Goal: Transaction & Acquisition: Purchase product/service

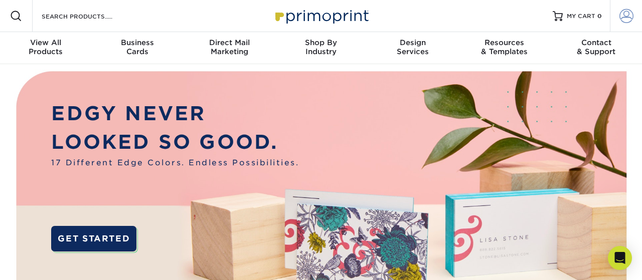
click at [629, 10] on span at bounding box center [627, 16] width 14 height 14
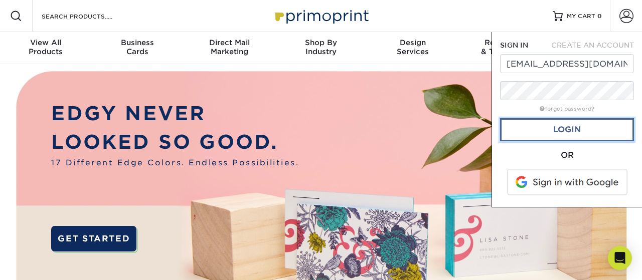
click at [577, 125] on link "Login" at bounding box center [567, 129] width 134 height 23
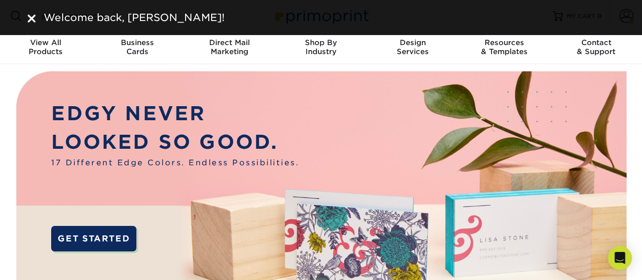
click at [38, 24] on div "Welcome back, [PERSON_NAME]!" at bounding box center [321, 17] width 587 height 15
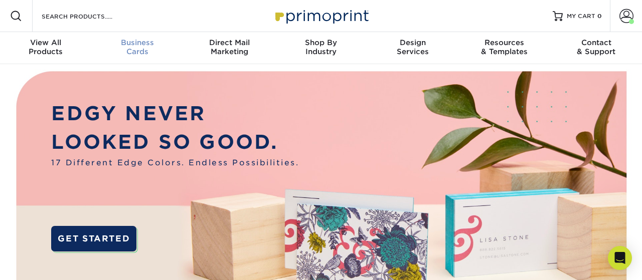
click at [141, 48] on div "Business Cards" at bounding box center [138, 47] width 92 height 18
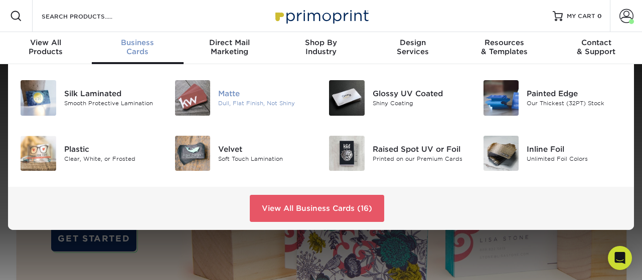
click at [250, 101] on div "Dull, Flat Finish, Not Shiny" at bounding box center [265, 103] width 95 height 9
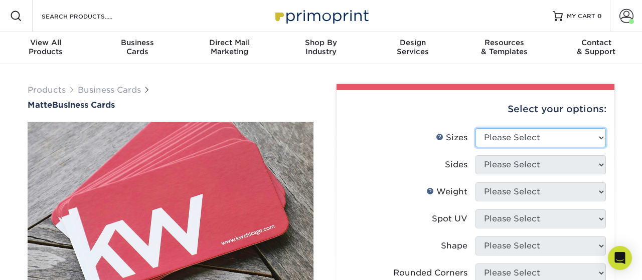
click at [476, 128] on select "Please Select 1.5" x 3.5" - Mini 1.75" x 3.5" - Mini 2" x 2" - Square 2" x 3" -…" at bounding box center [541, 137] width 130 height 19
select select "2.00x3.50"
click option "2" x 3.5" - Standard" at bounding box center [0, 0] width 0 height 0
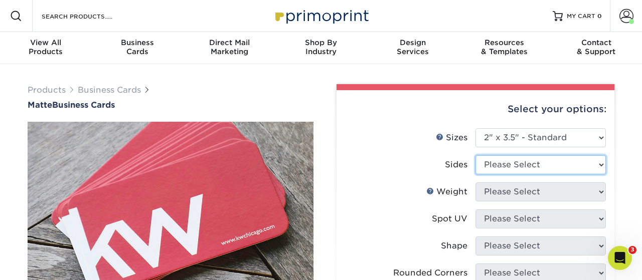
click at [476, 156] on select "Please Select Print Both Sides Print Front Only" at bounding box center [541, 165] width 130 height 19
select select "13abbda7-1d64-4f25-8bb2-c179b224825d"
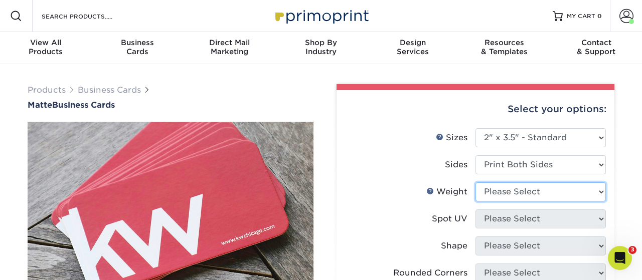
click at [476, 183] on select "Please Select 16PT 14PT" at bounding box center [541, 192] width 130 height 19
select select "14PT"
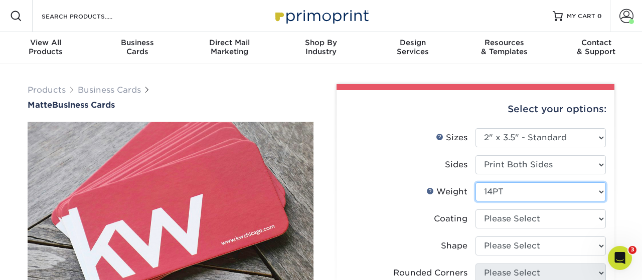
scroll to position [104, 0]
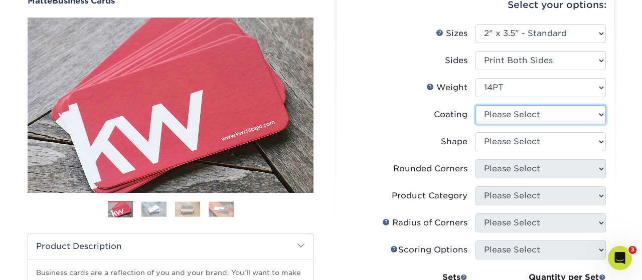
click at [476, 105] on select at bounding box center [541, 114] width 130 height 19
select select "121bb7b5-3b4d-429f-bd8d-bbf80e953313"
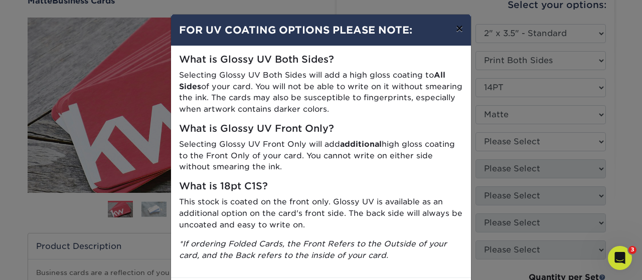
click at [461, 28] on button "×" at bounding box center [459, 29] width 23 height 28
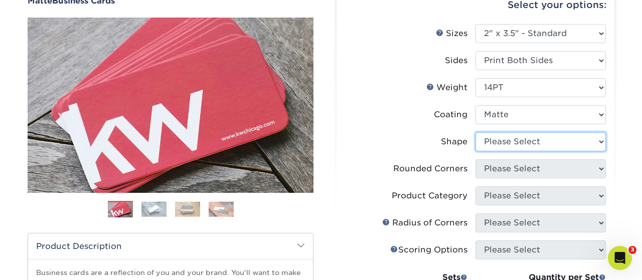
click at [476, 132] on select "Please Select Standard" at bounding box center [541, 141] width 130 height 19
select select "standard"
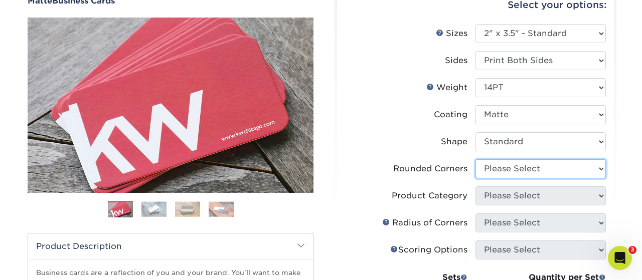
click at [476, 160] on select "Please Select Yes - Round 2 Corners Yes - Round 4 Corners No" at bounding box center [541, 169] width 130 height 19
select select "0"
click option "No" at bounding box center [0, 0] width 0 height 0
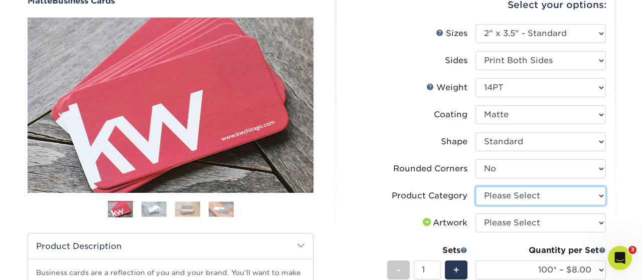
click at [476, 187] on select "Please Select Business Cards" at bounding box center [541, 196] width 130 height 19
select select "3b5148f1-0588-4f88-a218-97bcfdce65c1"
click option "Business Cards" at bounding box center [0, 0] width 0 height 0
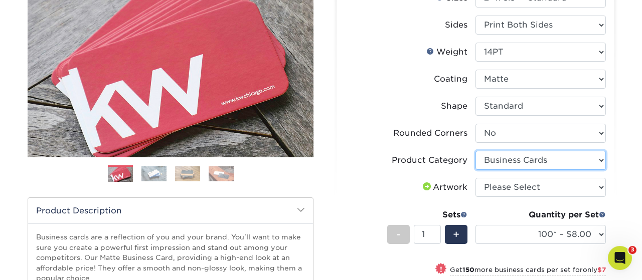
scroll to position [157, 0]
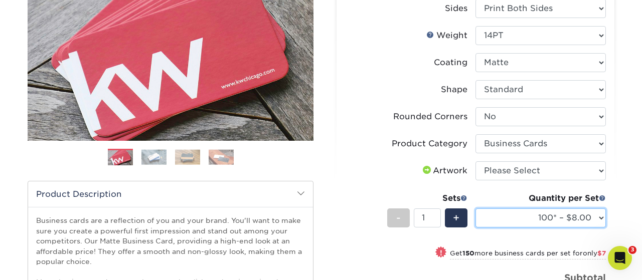
click at [476, 209] on select "100* – $8.00 250* – $15.00 500 – $30.00 1000 – $37.00 2500 – $66.00 5000 – $127…" at bounding box center [541, 218] width 130 height 19
select select "500 – $30.00"
click option "500 – $30.00" at bounding box center [0, 0] width 0 height 0
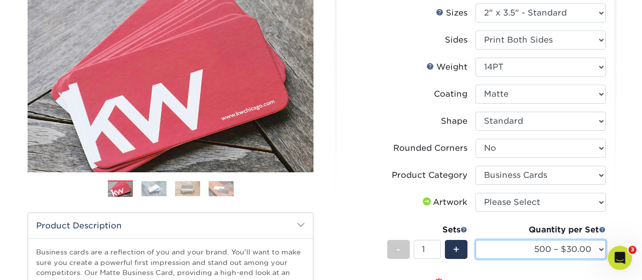
scroll to position [104, 0]
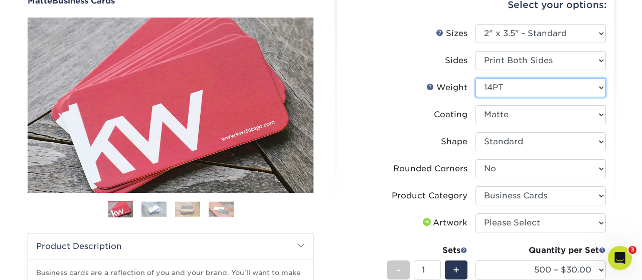
click at [476, 78] on select "Please Select 16PT 14PT" at bounding box center [541, 87] width 130 height 19
select select "16PT"
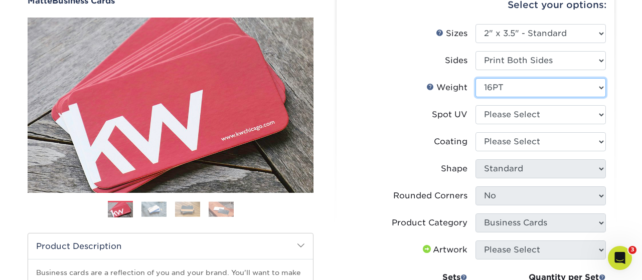
select select "-1"
select select
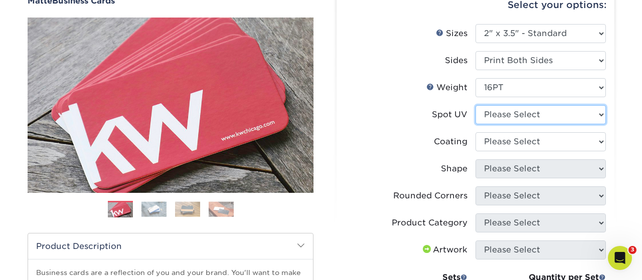
click at [476, 105] on select "Please Select No Spot UV Front and Back (Both Sides) Front Only Back Only" at bounding box center [541, 114] width 130 height 19
select select "3"
select select
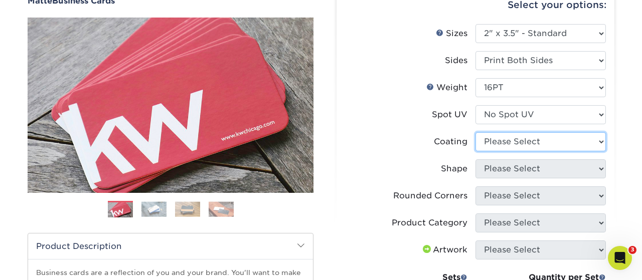
click at [476, 132] on select at bounding box center [541, 141] width 130 height 19
select select "121bb7b5-3b4d-429f-bd8d-bbf80e953313"
select select
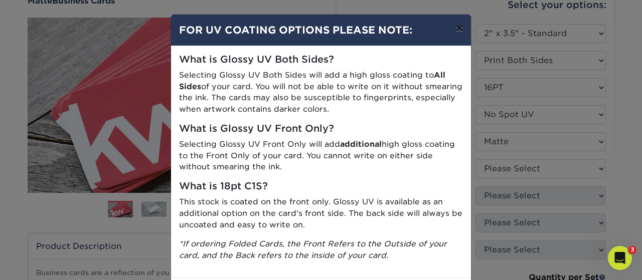
click at [462, 24] on button "×" at bounding box center [459, 29] width 23 height 28
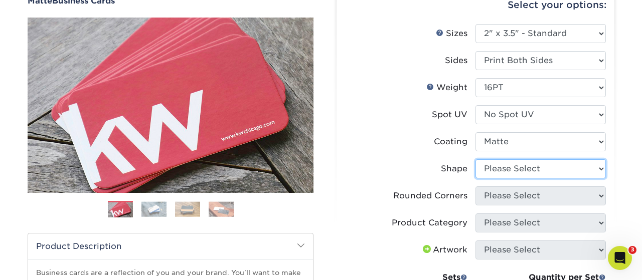
click at [476, 160] on select "Please Select Standard Oval" at bounding box center [541, 169] width 130 height 19
select select "standard"
select select
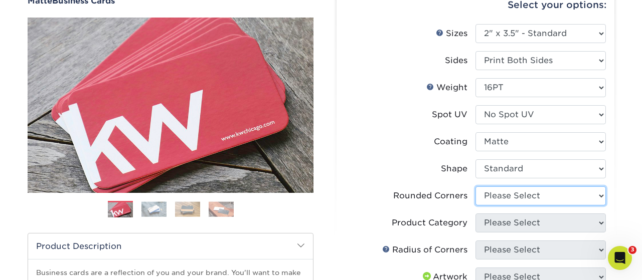
click at [476, 187] on select "Please Select Yes - Round 2 Corners Yes - Round 4 Corners No" at bounding box center [541, 196] width 130 height 19
select select "0"
click option "No" at bounding box center [0, 0] width 0 height 0
select select "-1"
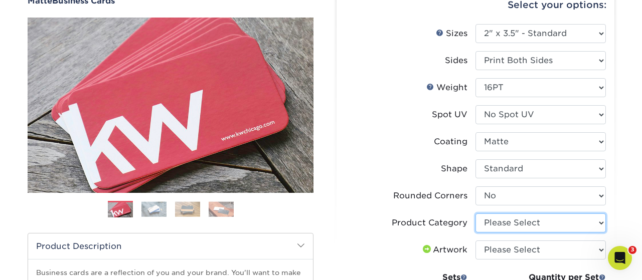
click at [476, 214] on select "Please Select Business Cards" at bounding box center [541, 223] width 130 height 19
select select "3b5148f1-0588-4f88-a218-97bcfdce65c1"
click option "Business Cards" at bounding box center [0, 0] width 0 height 0
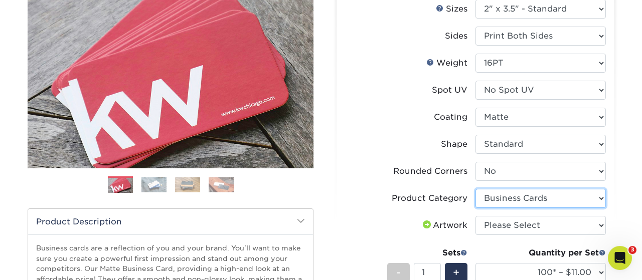
scroll to position [157, 0]
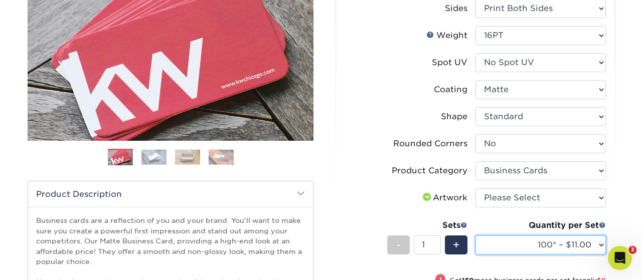
click at [476, 236] on select "100* – $11.00 250* – $20.00 500 – $39.00 1000 – $49.00 2500 – $87.00 5000 – $16…" at bounding box center [541, 245] width 130 height 19
select select "500 – $39.00"
click option "500 – $39.00" at bounding box center [0, 0] width 0 height 0
click at [476, 236] on select "100* – $11.00 250* – $20.00 500 – $39.00 1000 – $49.00 2500 – $87.00 5000 – $16…" at bounding box center [541, 245] width 130 height 19
click at [531, 240] on select "100* – $11.00 250* – $20.00 500 – $39.00 1000 – $49.00 2500 – $87.00 5000 – $16…" at bounding box center [541, 245] width 130 height 19
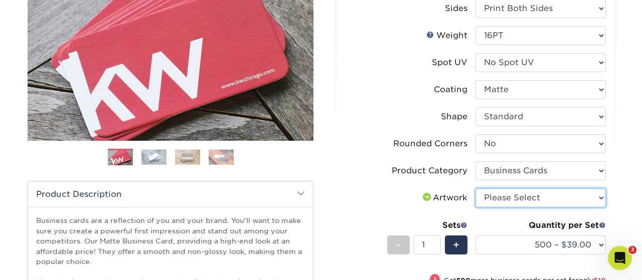
click at [476, 189] on select "Please Select I will upload files I need a design - $100" at bounding box center [541, 198] width 130 height 19
select select "upload"
click option "I will upload files" at bounding box center [0, 0] width 0 height 0
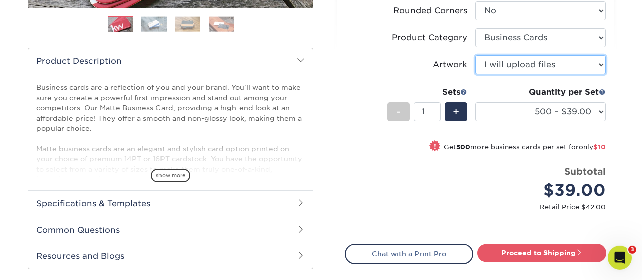
scroll to position [313, 0]
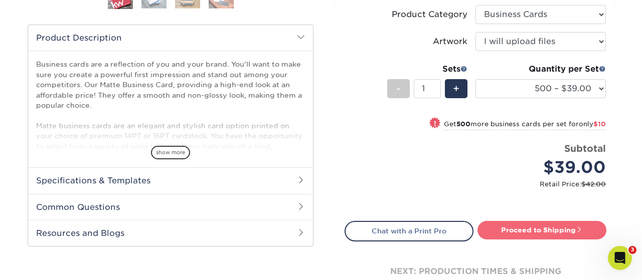
click at [526, 230] on link "Proceed to Shipping" at bounding box center [542, 230] width 129 height 18
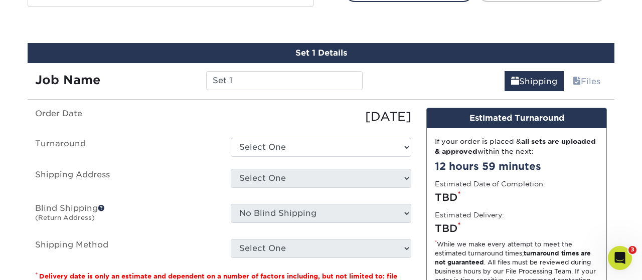
scroll to position [561, 0]
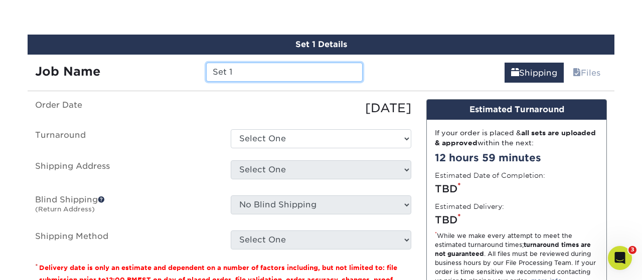
drag, startPoint x: 291, startPoint y: 76, endPoint x: 188, endPoint y: 74, distance: 102.9
click at [206, 74] on input "Set 1" at bounding box center [284, 72] width 156 height 19
type input "[PERSON_NAME]"
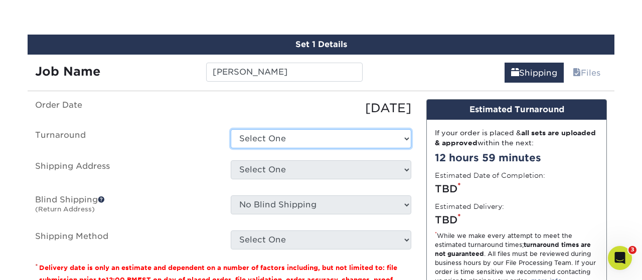
click at [231, 129] on select "Select One 2-4 Business Days 2 Day Next Business Day" at bounding box center [321, 138] width 181 height 19
select select "b78ebb40-f3d8-446a-8df3-6de10c612245"
click option "2-4 Business Days" at bounding box center [0, 0] width 0 height 0
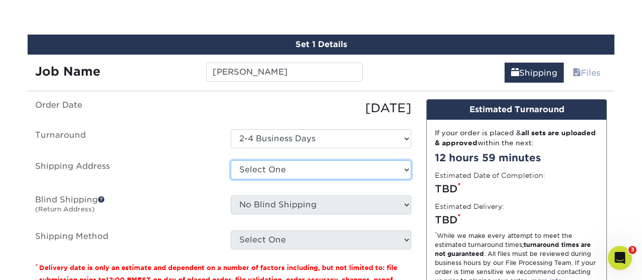
click at [231, 161] on select "Select One 279 Martin Jindra Andres Valladares Anthony Wieczorek Business Cards…" at bounding box center [321, 170] width 181 height 19
select select "newaddress"
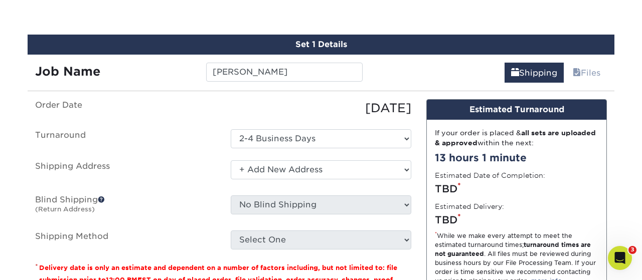
click option "+ Add New Address" at bounding box center [0, 0] width 0 height 0
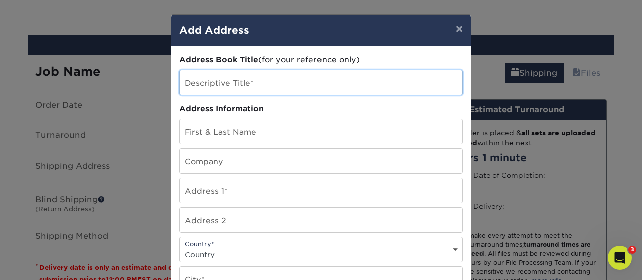
click at [250, 79] on input "text" at bounding box center [321, 82] width 283 height 25
type input "[PERSON_NAME]"
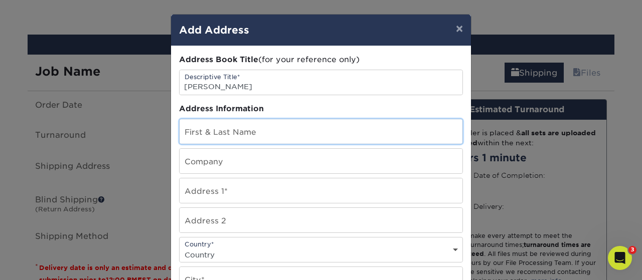
click at [260, 135] on input "text" at bounding box center [321, 131] width 283 height 25
type input "[PERSON_NAME]"
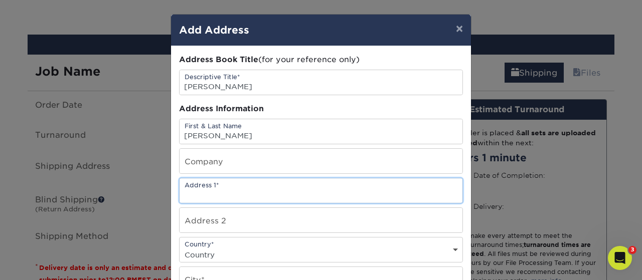
click at [218, 191] on input "text" at bounding box center [321, 191] width 283 height 25
type input "15637 N 22nd E Ave"
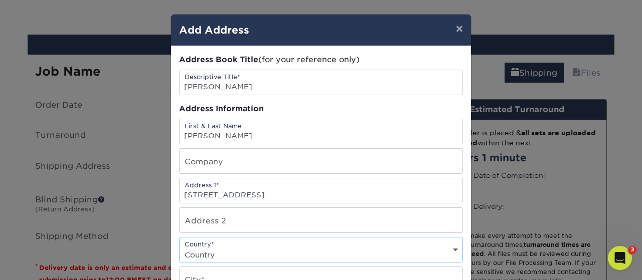
click at [180, 248] on select "Country United States Canada ----------------------------- Afghanistan Albania …" at bounding box center [321, 255] width 283 height 15
select select "US"
click option "United States" at bounding box center [0, 0] width 0 height 0
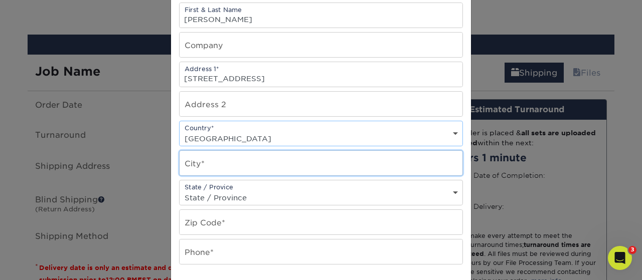
click at [216, 167] on input "text" at bounding box center [321, 163] width 283 height 25
type input "Skiatook"
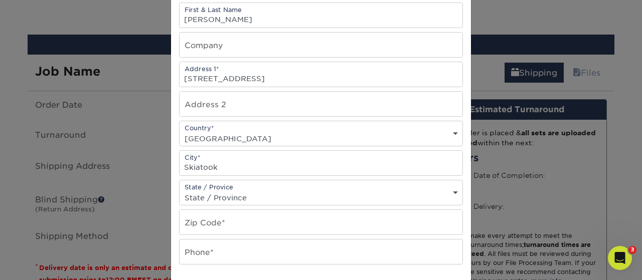
click at [207, 190] on div "State / Provice State / Province Alabama Alaska Arizona Arkansas California Col…" at bounding box center [321, 193] width 284 height 26
click at [180, 191] on select "State / Province Alabama Alaska Arizona Arkansas California Colorado Connecticu…" at bounding box center [321, 198] width 283 height 15
select select "OK"
click option "Oklahoma" at bounding box center [0, 0] width 0 height 0
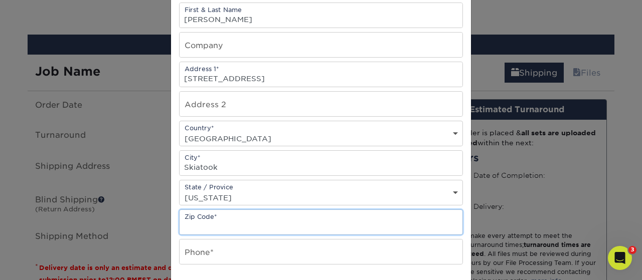
click at [217, 226] on input "text" at bounding box center [321, 222] width 283 height 25
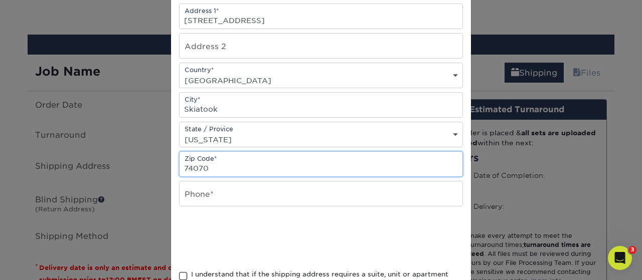
type input "74070"
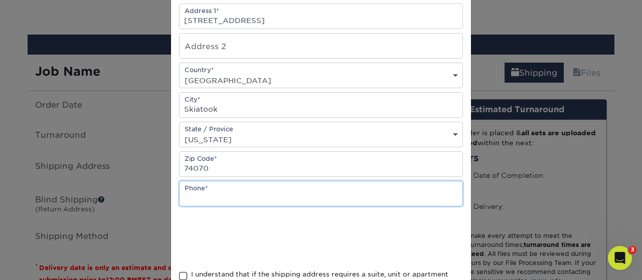
click at [226, 200] on input "text" at bounding box center [321, 194] width 283 height 25
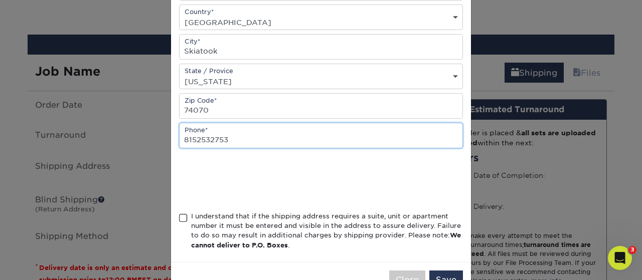
type input "8152532753"
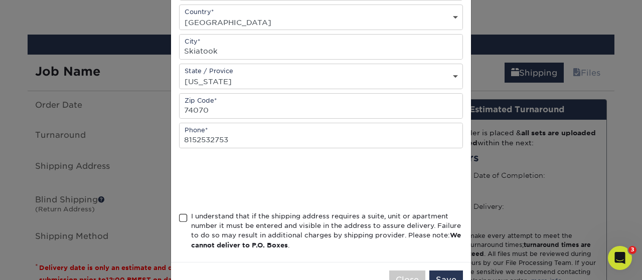
click at [184, 218] on span at bounding box center [183, 219] width 9 height 10
click at [0, 0] on input "I understand that if the shipping address requires a suite, unit or apartment n…" at bounding box center [0, 0] width 0 height 0
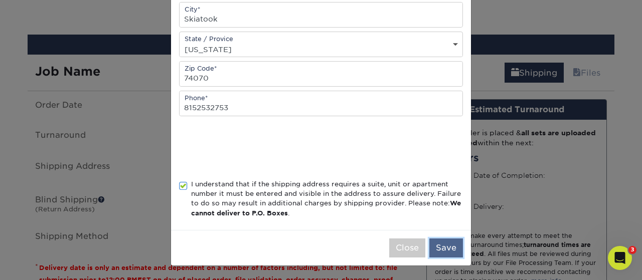
click at [437, 250] on button "Save" at bounding box center [446, 248] width 34 height 19
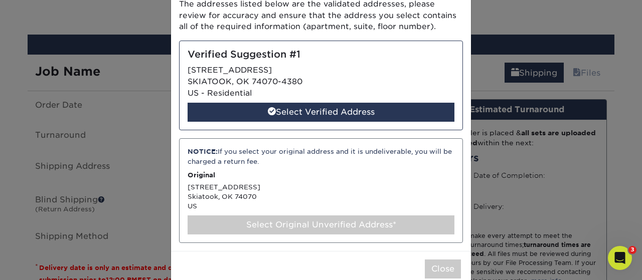
scroll to position [90, 0]
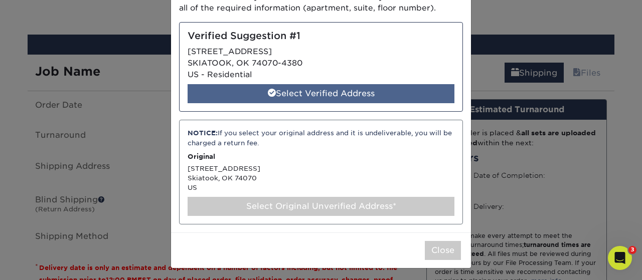
click at [343, 94] on div "Select Verified Address" at bounding box center [321, 93] width 267 height 19
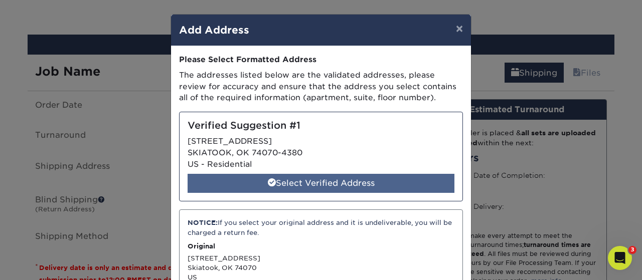
select select "285013"
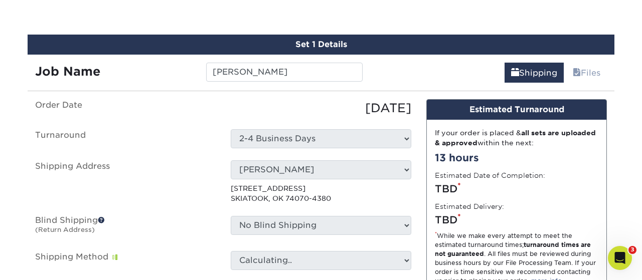
scroll to position [614, 0]
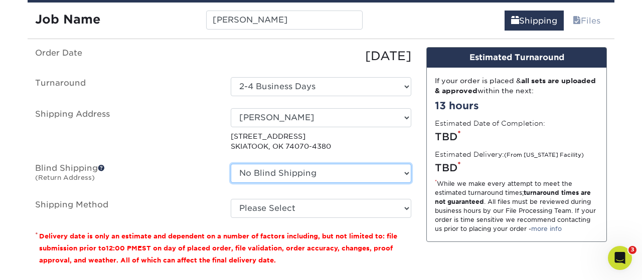
click at [231, 164] on select "No Blind Shipping 279 Martin Jindra Andres Valladares Anthony Wieczorek Busines…" at bounding box center [321, 173] width 181 height 19
select select "67072"
click option "Jarr Printing" at bounding box center [0, 0] width 0 height 0
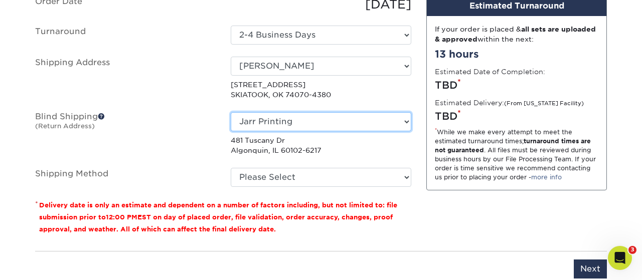
scroll to position [666, 0]
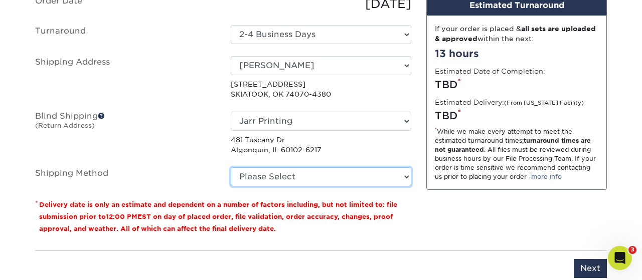
click at [231, 168] on select "Please Select Ground Shipping (+$8.96) 3 Day Shipping Service (+$26.70) 2 Day A…" at bounding box center [321, 177] width 181 height 19
select select "03"
click option "Ground Shipping (+$8.96)" at bounding box center [0, 0] width 0 height 0
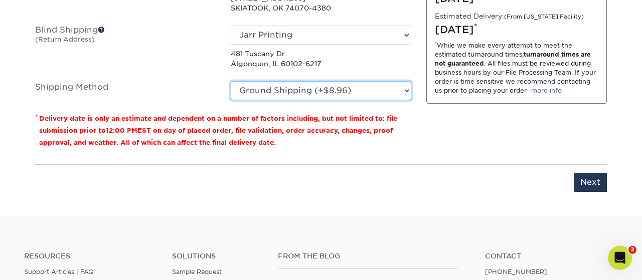
scroll to position [770, 0]
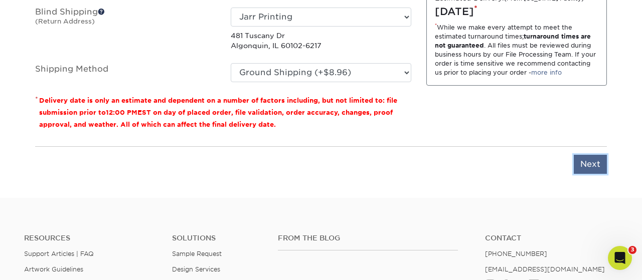
click at [589, 163] on input "Next" at bounding box center [590, 164] width 33 height 19
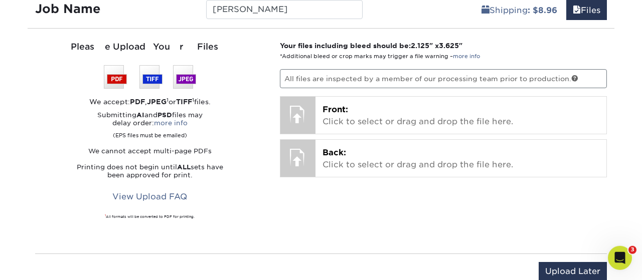
scroll to position [561, 0]
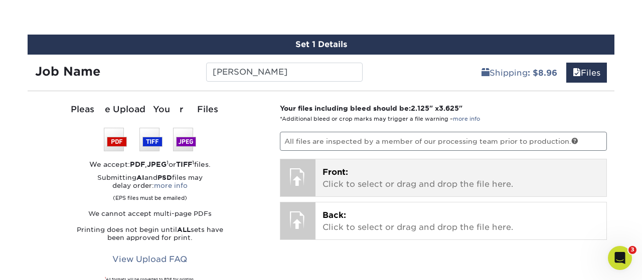
click at [385, 181] on p "Front: Click to select or drag and drop the file here." at bounding box center [461, 179] width 277 height 24
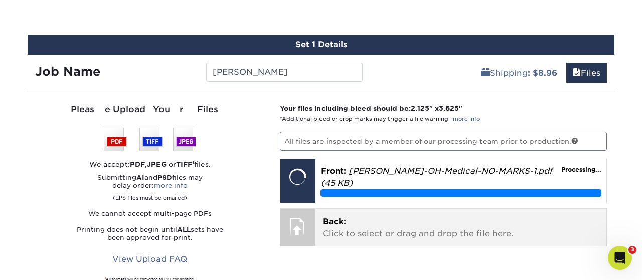
click at [451, 226] on p "Back: Click to select or drag and drop the file here." at bounding box center [461, 228] width 277 height 24
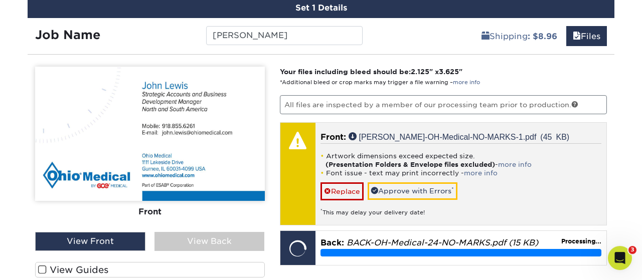
scroll to position [614, 0]
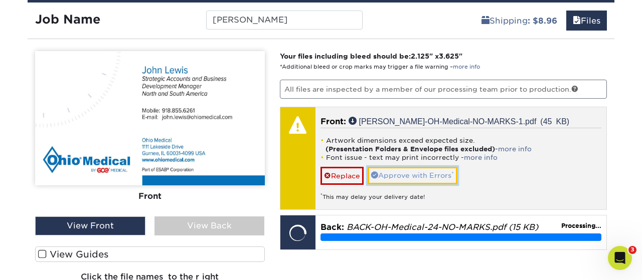
click at [423, 169] on link "Approve with Errors *" at bounding box center [413, 175] width 90 height 17
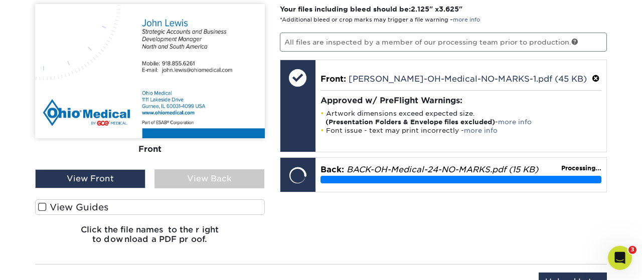
scroll to position [666, 0]
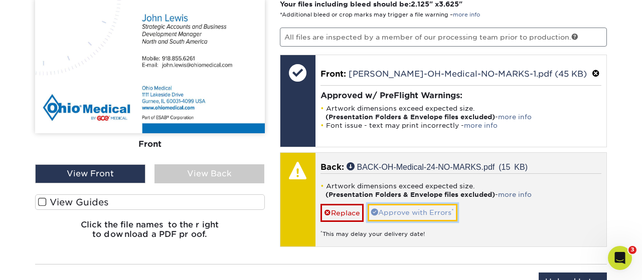
click at [423, 214] on link "Approve with Errors *" at bounding box center [413, 212] width 90 height 17
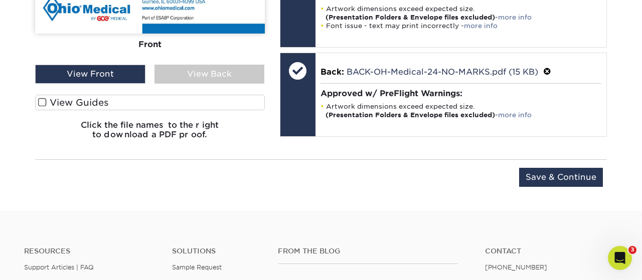
scroll to position [770, 0]
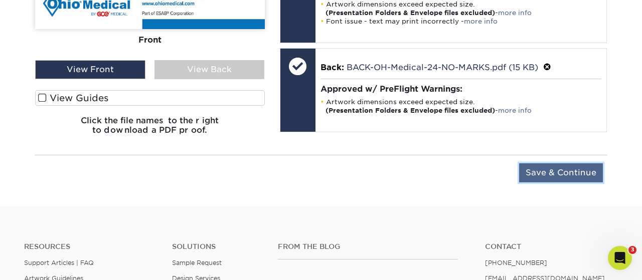
click at [538, 174] on input "Save & Continue" at bounding box center [561, 173] width 84 height 19
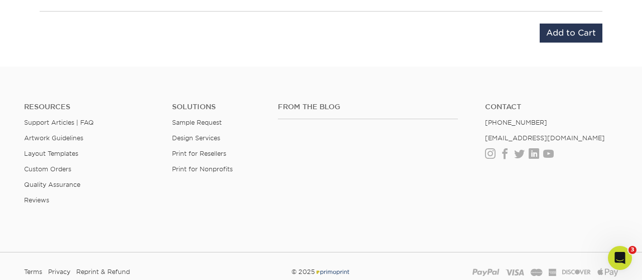
scroll to position [614, 0]
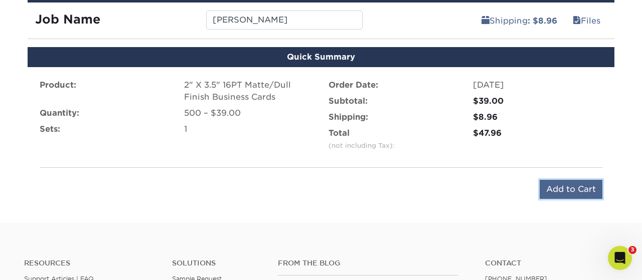
click at [574, 185] on input "Add to Cart" at bounding box center [571, 189] width 63 height 19
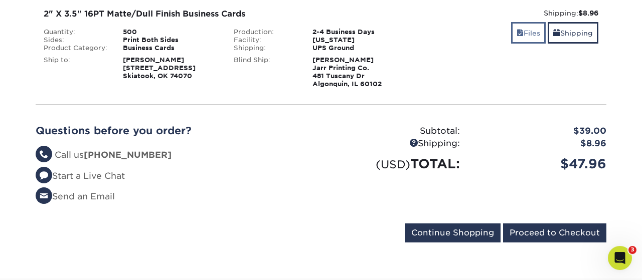
scroll to position [209, 0]
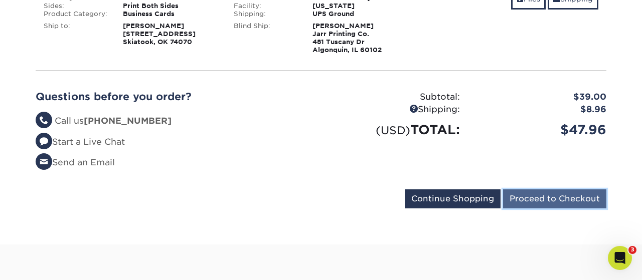
click at [542, 203] on input "Proceed to Checkout" at bounding box center [554, 199] width 103 height 19
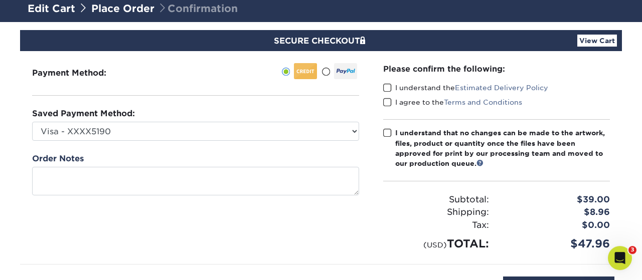
scroll to position [104, 0]
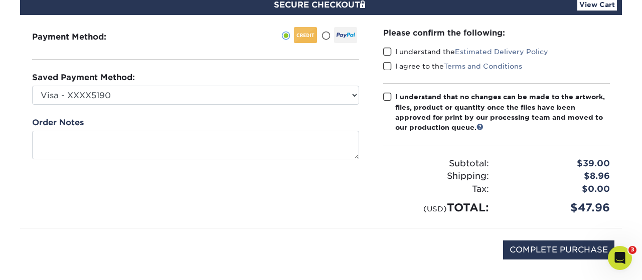
click at [385, 53] on span at bounding box center [387, 52] width 9 height 10
click at [0, 0] on input "I understand the Estimated Delivery Policy" at bounding box center [0, 0] width 0 height 0
click at [389, 67] on span at bounding box center [387, 67] width 9 height 10
click at [0, 0] on input "I agree to the Terms and Conditions" at bounding box center [0, 0] width 0 height 0
click at [387, 95] on span at bounding box center [387, 97] width 9 height 10
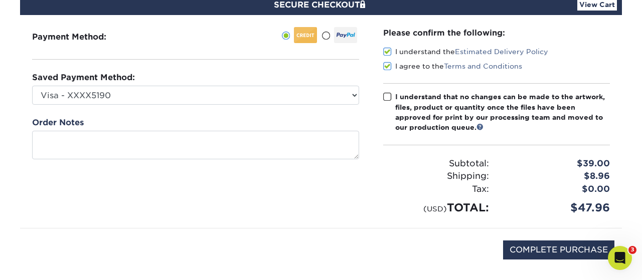
click at [0, 0] on input "I understand that no changes can be made to the artwork, files, product or quan…" at bounding box center [0, 0] width 0 height 0
click at [529, 248] on input "COMPLETE PURCHASE" at bounding box center [558, 250] width 111 height 19
type input "PROCESSING, PLEASE WAIT..."
